Goal: Task Accomplishment & Management: Use online tool/utility

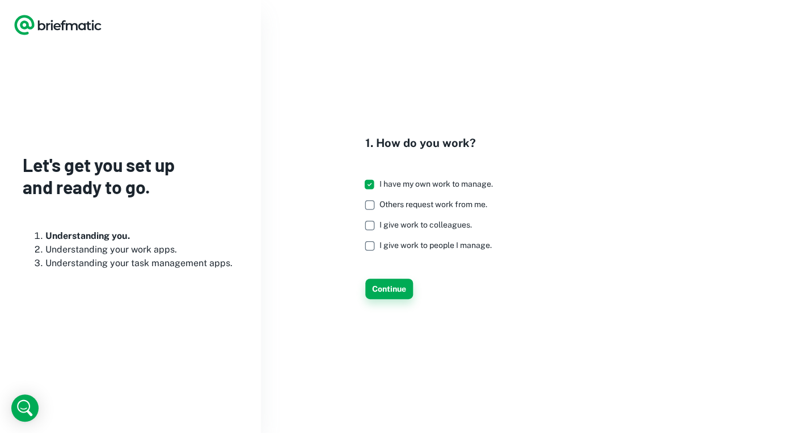
click at [404, 293] on button "Continue" at bounding box center [389, 289] width 48 height 20
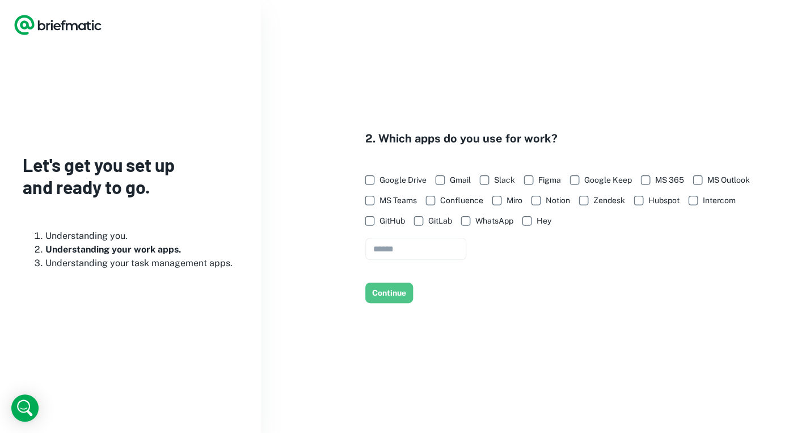
click at [404, 293] on button "Continue" at bounding box center [389, 293] width 48 height 20
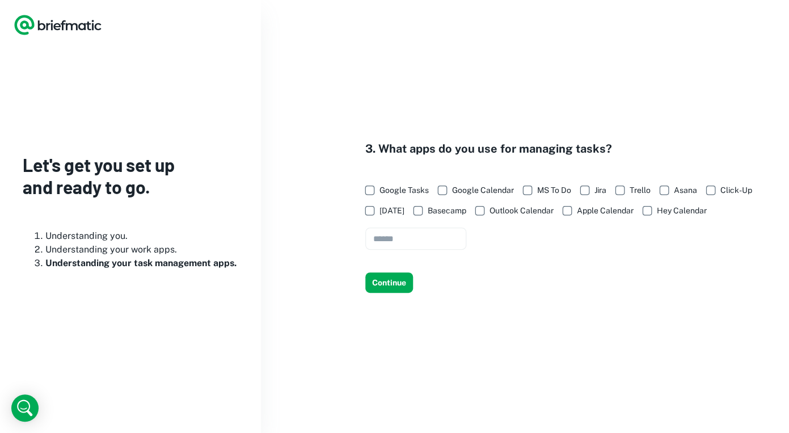
click at [404, 293] on div "3. What apps do you use for managing tasks? Google Tasks Google Calendar MS To …" at bounding box center [525, 216] width 528 height 433
click at [394, 283] on button "Continue" at bounding box center [389, 282] width 48 height 20
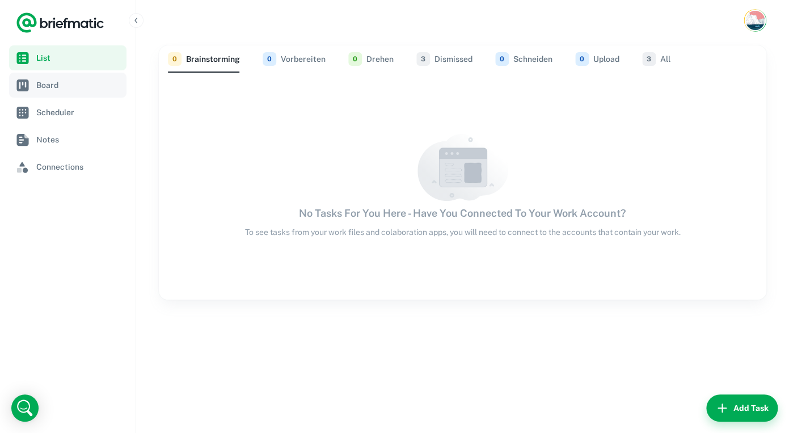
click at [41, 83] on span "Board" at bounding box center [79, 85] width 86 height 12
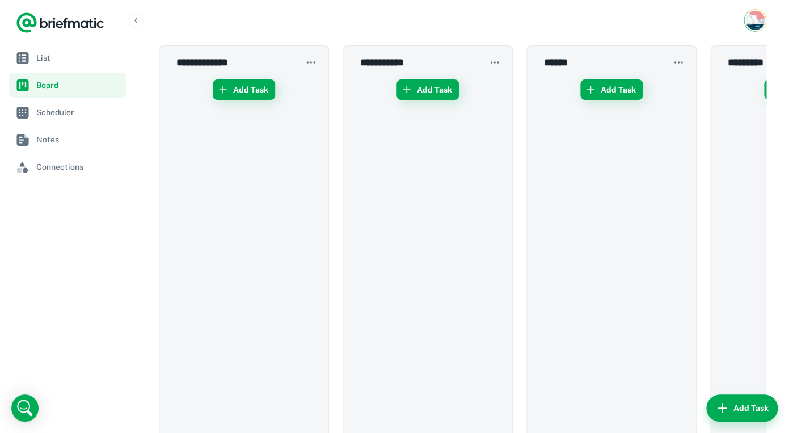
click at [373, 19] on div at bounding box center [462, 20] width 653 height 41
click at [137, 21] on icon "button" at bounding box center [136, 20] width 9 height 9
